Goal: Information Seeking & Learning: Learn about a topic

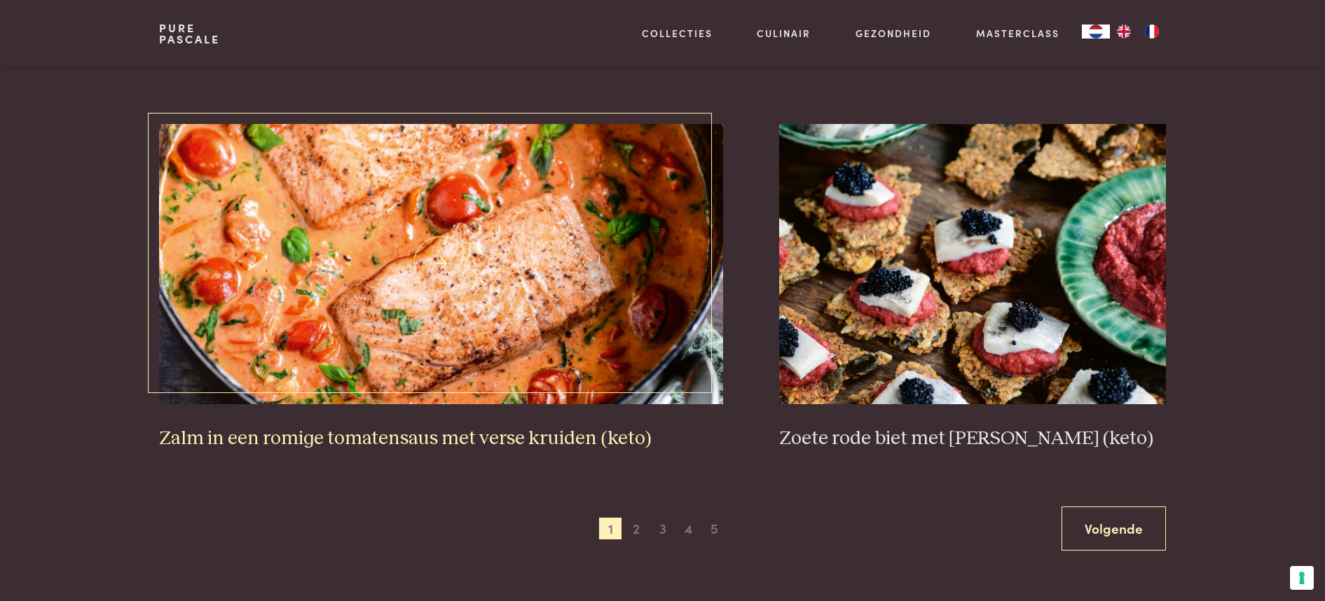
scroll to position [2487, 0]
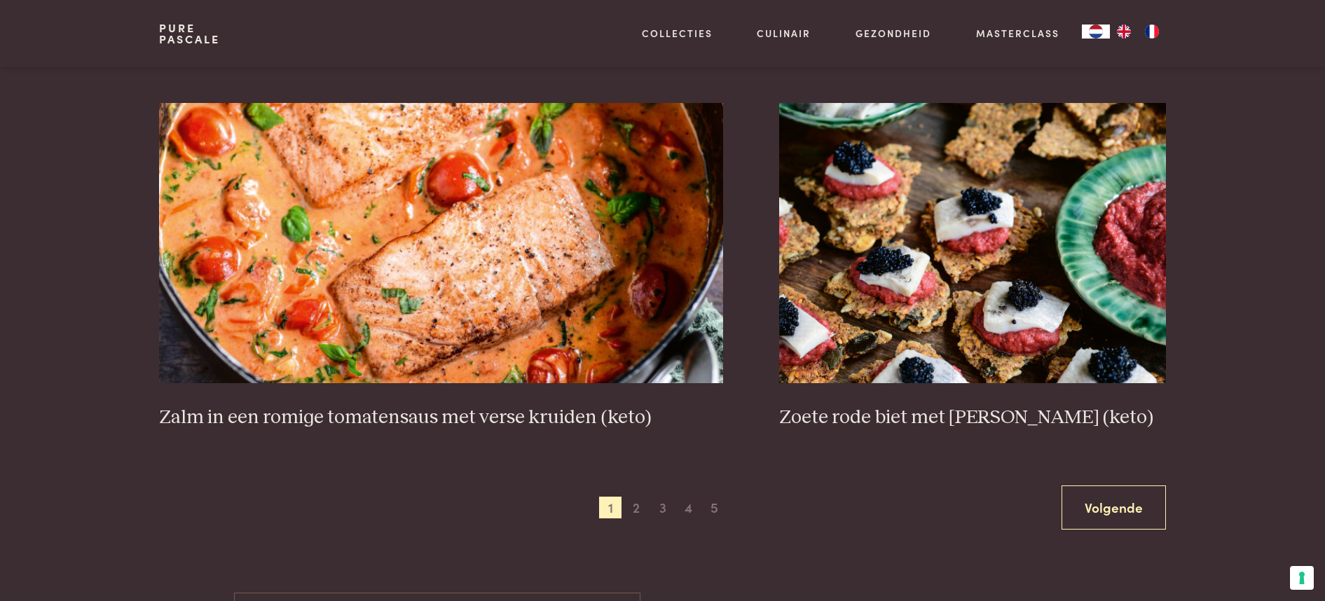
click at [1087, 540] on main "Recepten Ontdek de kracht van natuurlijke voeding. Wil je zelf ervaren wat natu…" at bounding box center [662, 132] width 1325 height 5165
click at [1091, 517] on link "Volgende" at bounding box center [1114, 508] width 104 height 44
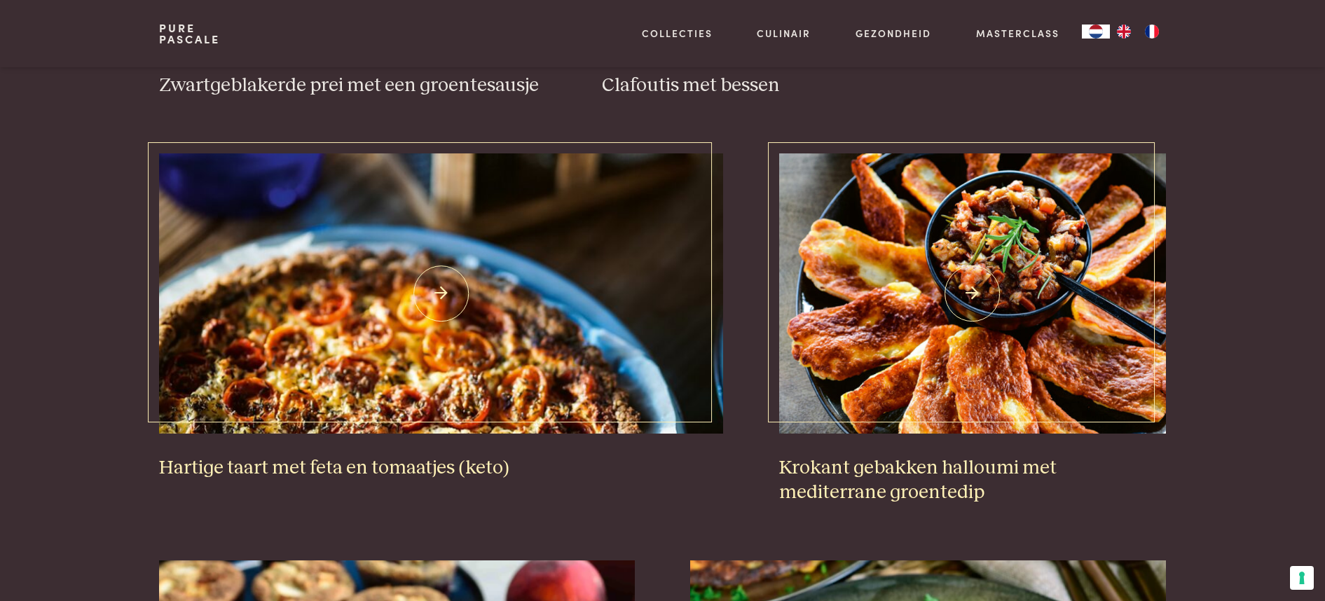
scroll to position [1337, 0]
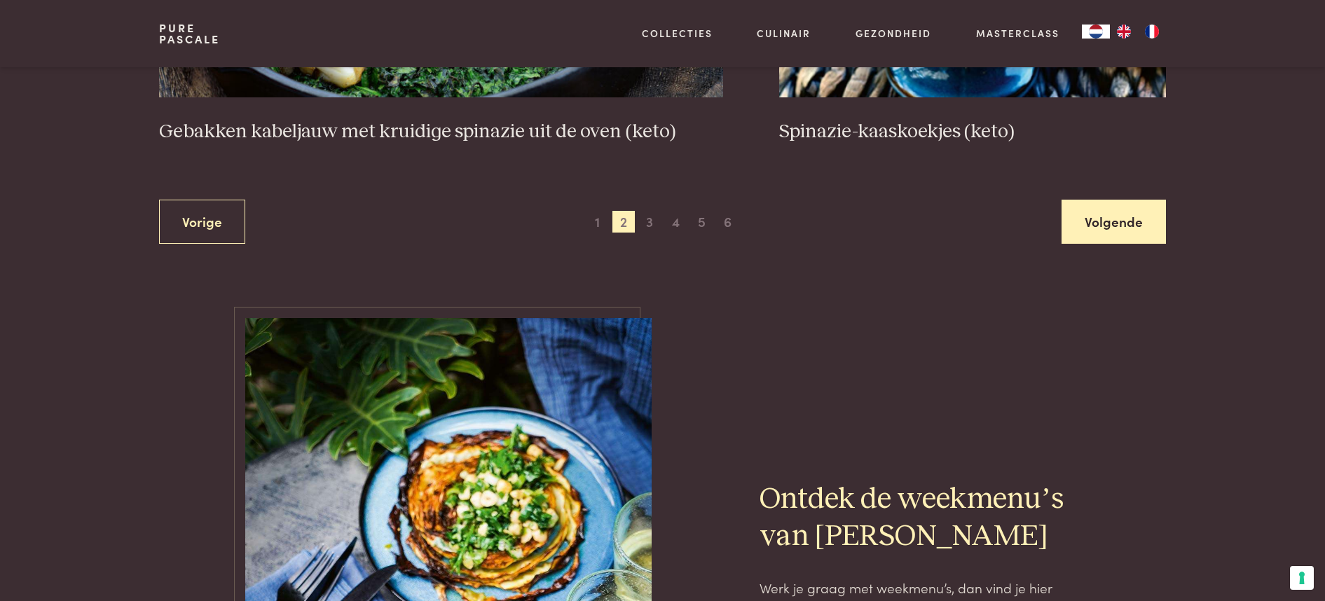
click at [1123, 228] on link "Volgende" at bounding box center [1114, 222] width 104 height 44
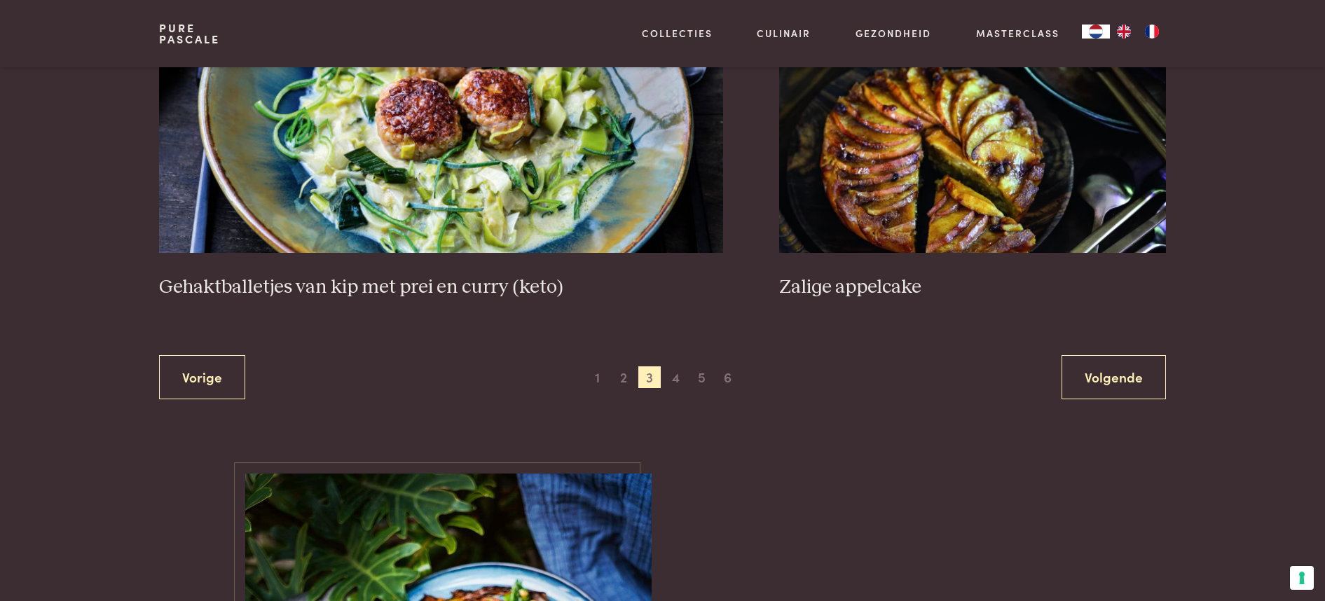
scroll to position [2661, 0]
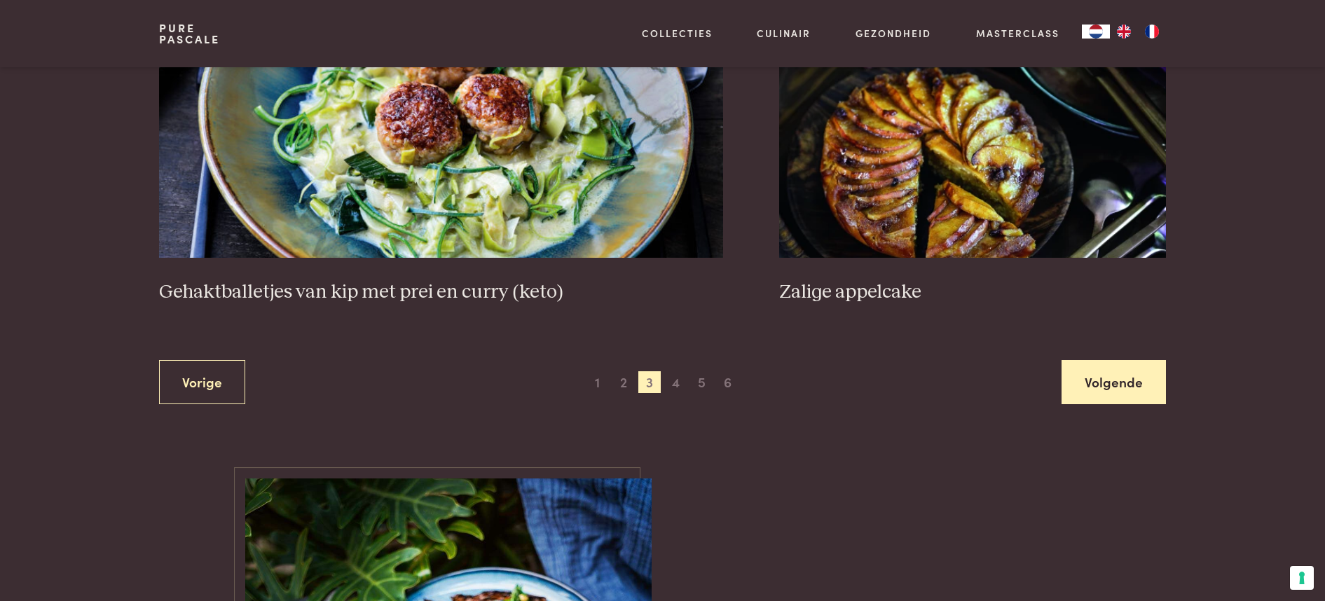
click at [1142, 381] on link "Volgende" at bounding box center [1114, 382] width 104 height 44
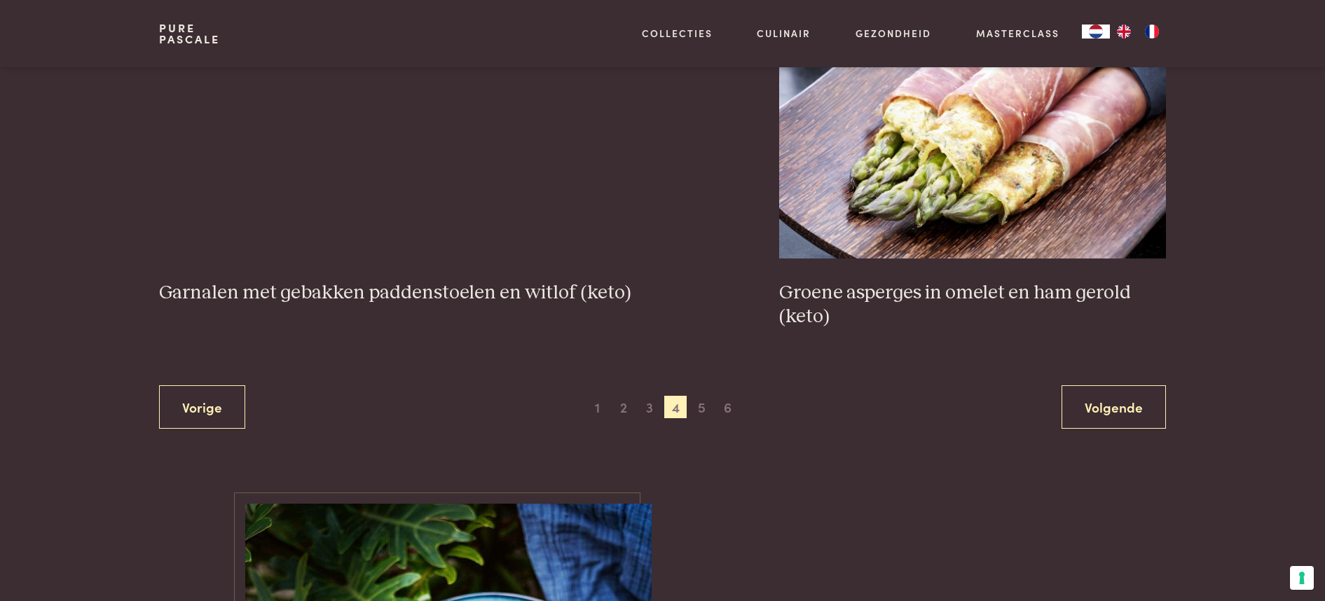
scroll to position [2623, 0]
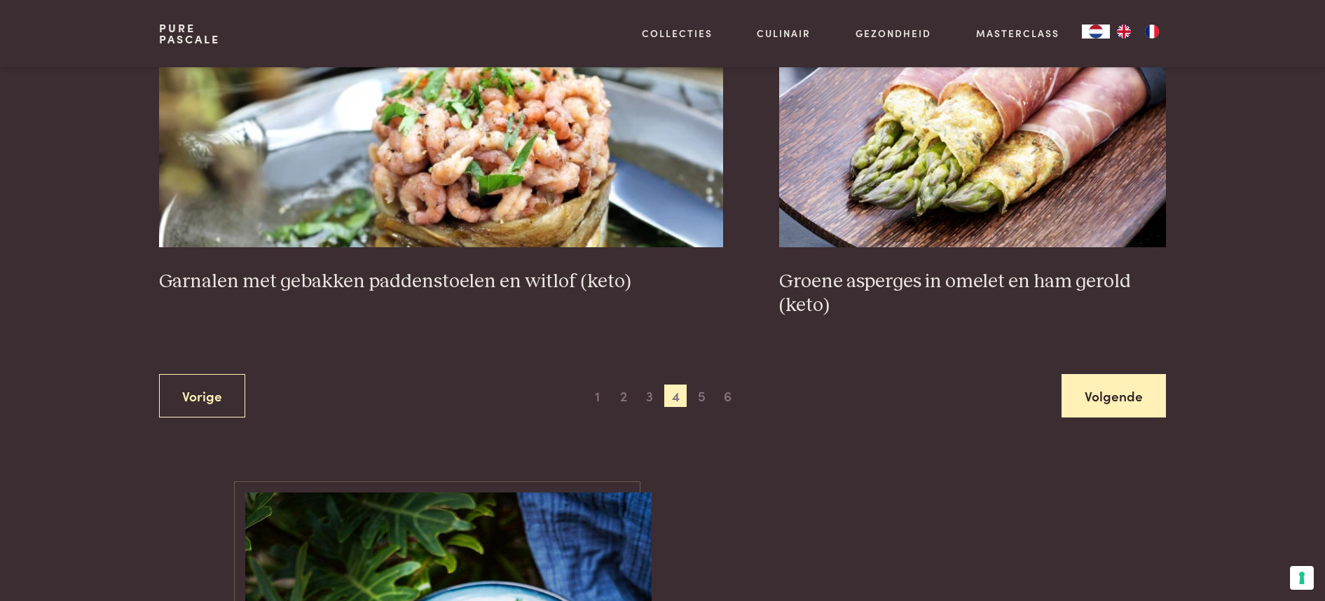
click at [1147, 408] on link "Volgende" at bounding box center [1114, 396] width 104 height 44
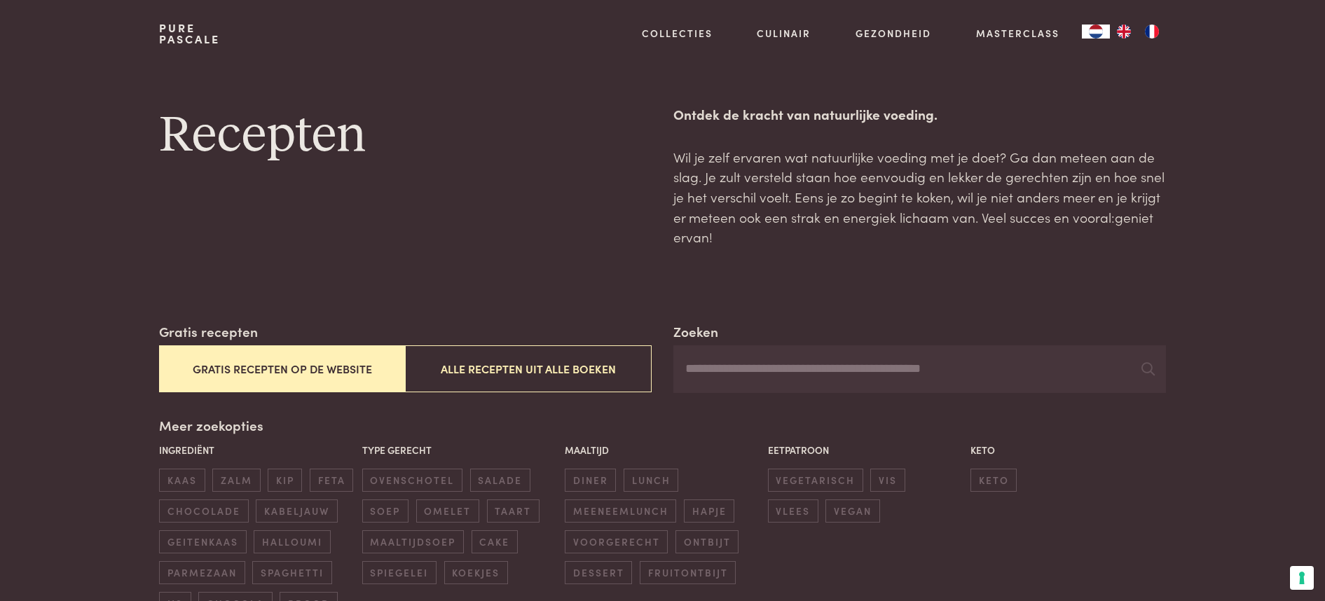
scroll to position [31, 0]
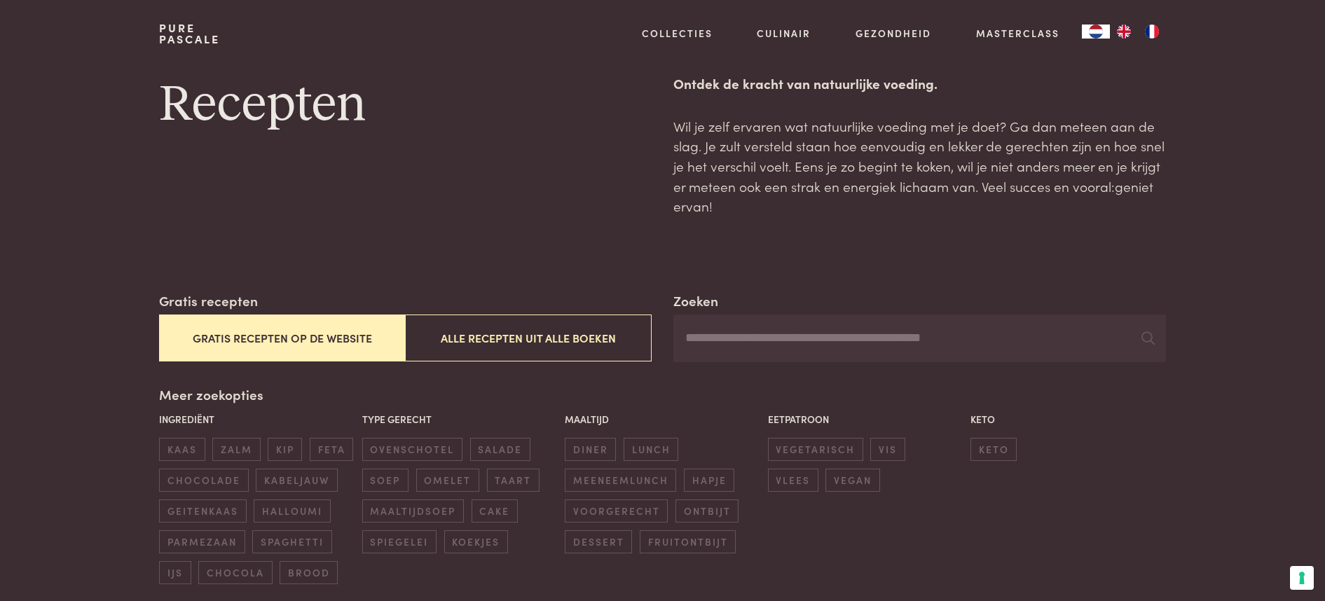
click at [830, 343] on input "Zoeken" at bounding box center [919, 339] width 492 height 48
type input "*********"
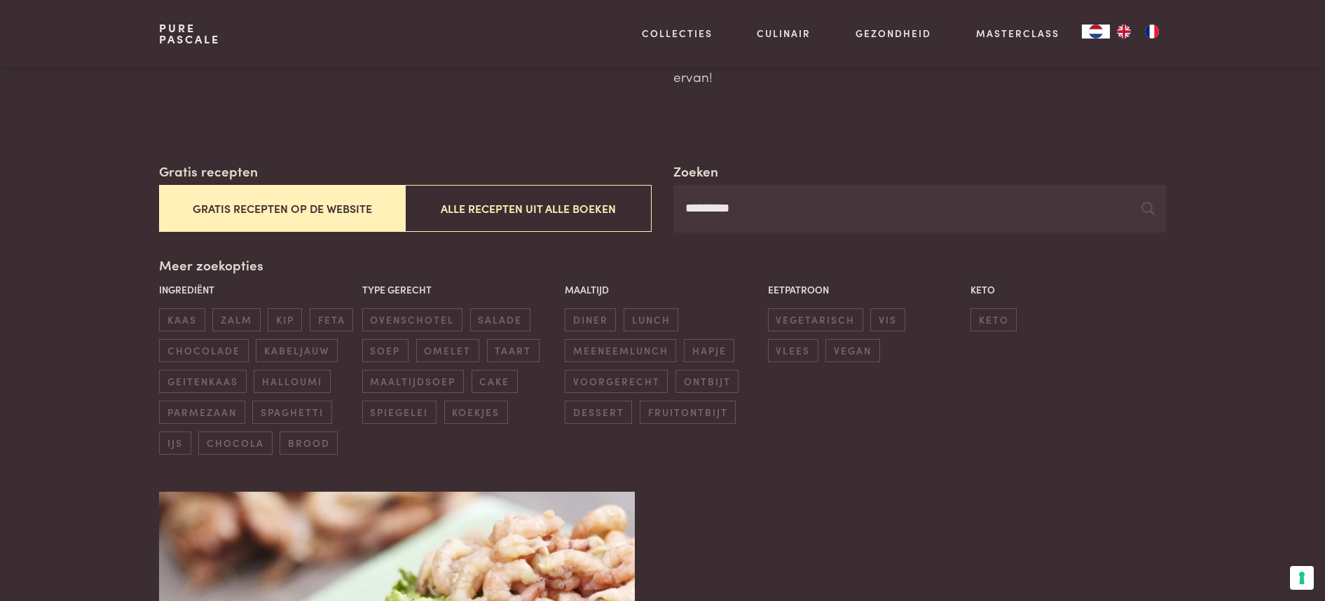
scroll to position [160, 0]
click at [395, 382] on span "maaltijdsoep" at bounding box center [413, 382] width 102 height 23
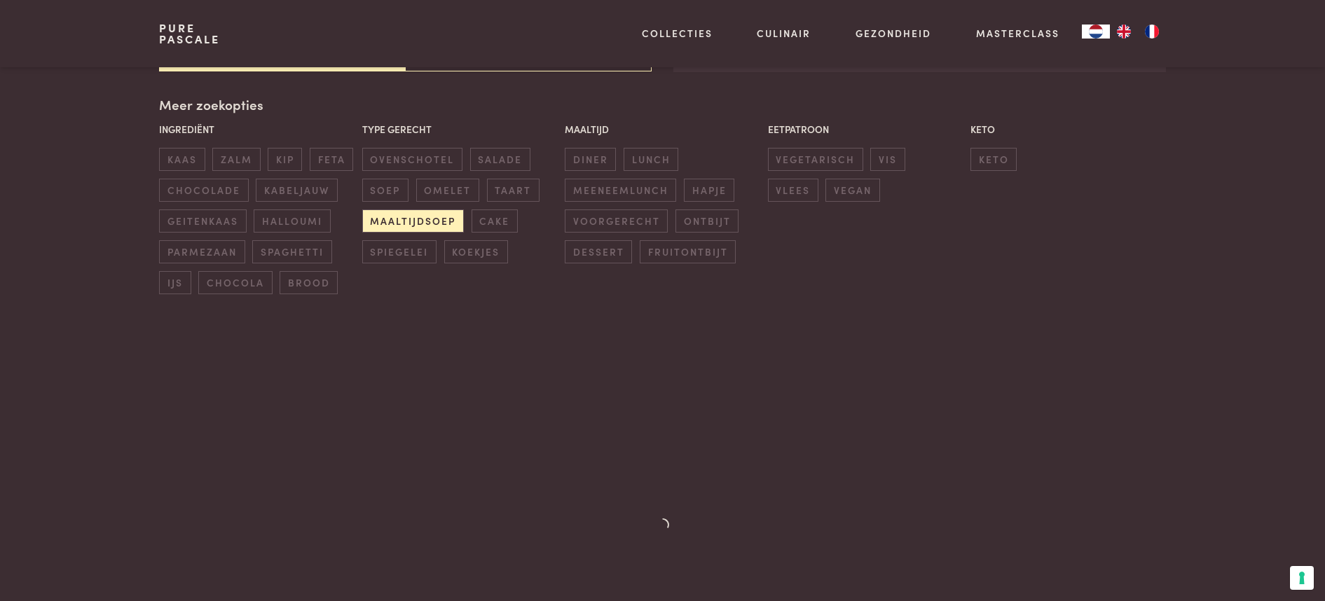
scroll to position [322, 0]
